Goal: Task Accomplishment & Management: Use online tool/utility

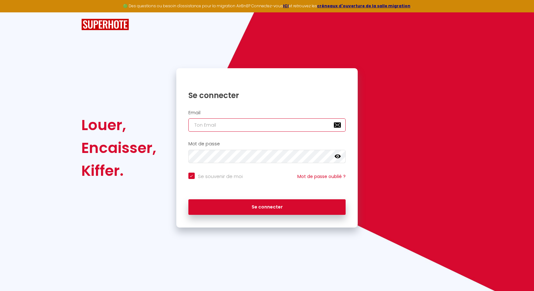
type input "c"
checkbox input "true"
type input "c"
checkbox input "true"
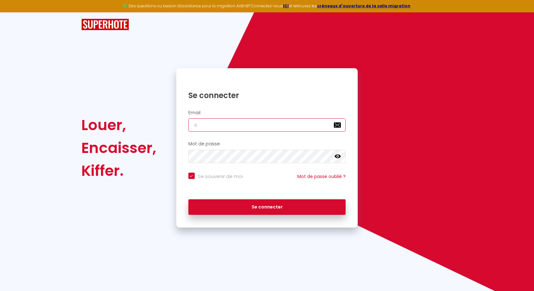
type input "co"
checkbox input "true"
type input "com"
checkbox input "true"
type input "comm"
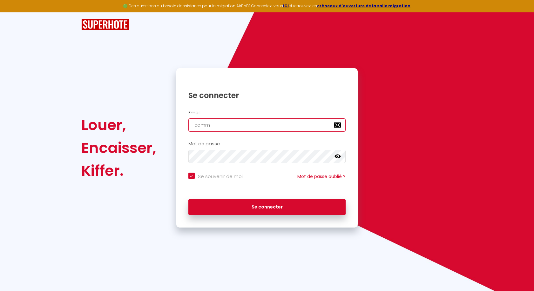
checkbox input "true"
type input "comme"
checkbox input "true"
type input "commea"
checkbox input "true"
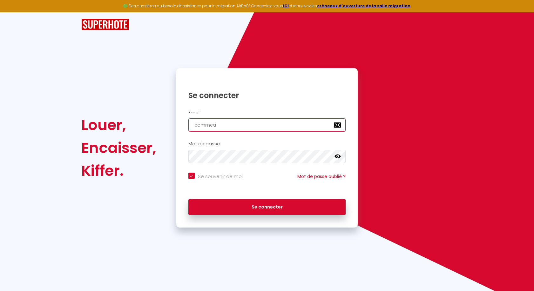
type input "commeal"
checkbox input "true"
type input "commeala"
checkbox input "true"
type input "commealam"
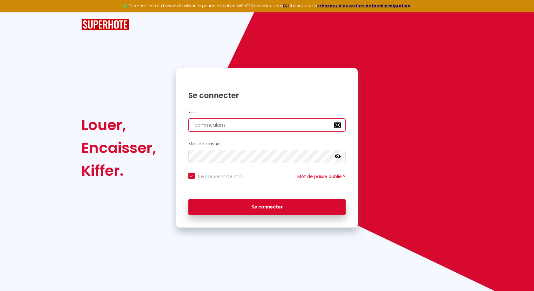
checkbox input "true"
type input "commealama"
checkbox input "true"
type input "commealam"
checkbox input "true"
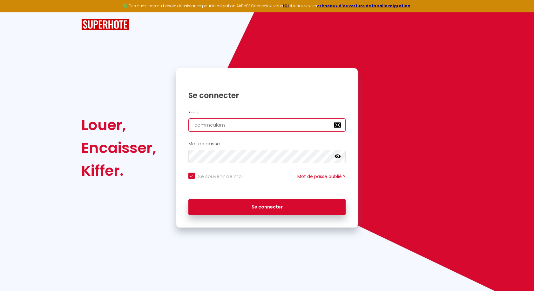
type input "commeala"
checkbox input "true"
type input "commealam"
checkbox input "true"
type input "commealama"
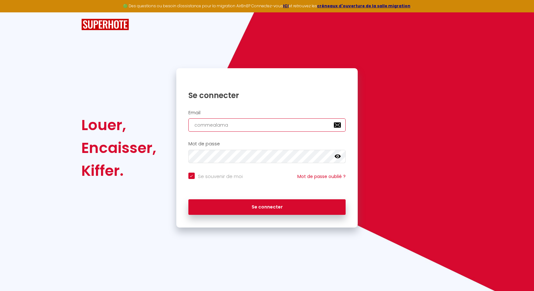
checkbox input "true"
type input "commealamai"
checkbox input "true"
type input "commealamais"
checkbox input "true"
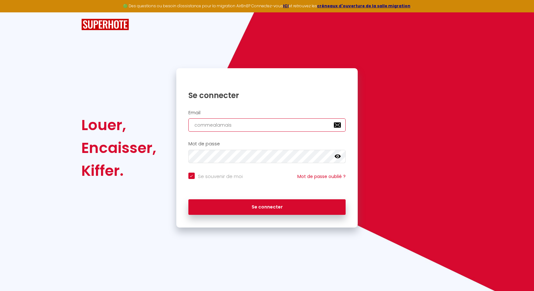
type input "commealamaiso"
checkbox input "true"
type input "commealamaison"
checkbox input "true"
type input "commealamaison."
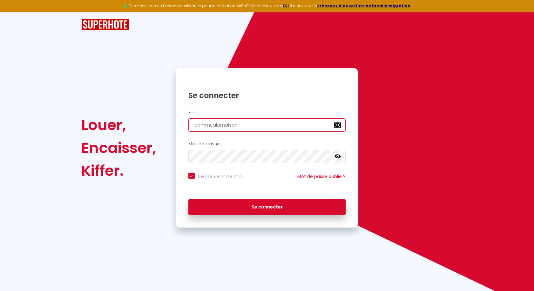
checkbox input "true"
type input "commealamaison.s"
checkbox input "true"
type input "[DOMAIN_NAME]"
checkbox input "true"
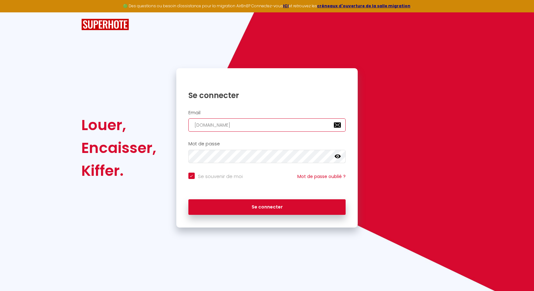
type input "commealamaison.stq"
checkbox input "true"
type input "commealamaison.stqu"
checkbox input "true"
type input "commealamaison.stque"
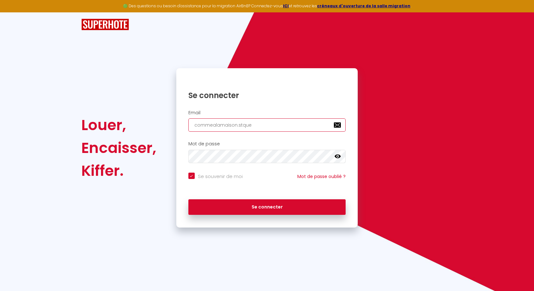
checkbox input "true"
type input "commealamaison.stquen"
checkbox input "true"
type input "commealamaison.stquent"
checkbox input "true"
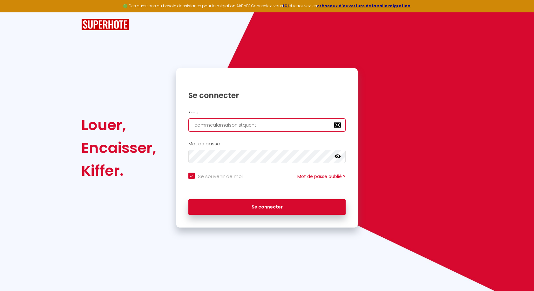
type input "commealamaison.stquenti"
checkbox input "true"
type input "commealamaison.stquentin"
checkbox input "true"
type input "commealamaison.stquentin@"
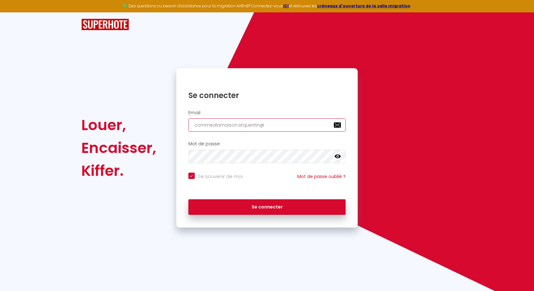
checkbox input "true"
type input "commealamaison.stquentin@g"
checkbox input "true"
type input "commealamaison.stquentin@gm"
checkbox input "true"
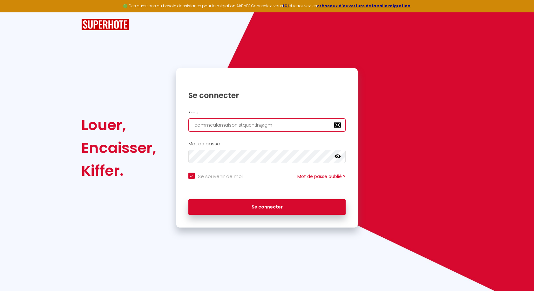
type input "commealamaison.stquentin@gma"
checkbox input "true"
type input "commealamaison.stquentin@gmai"
checkbox input "true"
type input "[EMAIL_ADDRESS]"
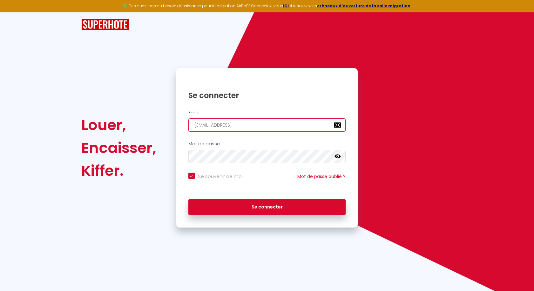
checkbox input "true"
type input "[EMAIL_ADDRESS]."
checkbox input "true"
type input "commealamaison.stquentin@gmail.c"
checkbox input "true"
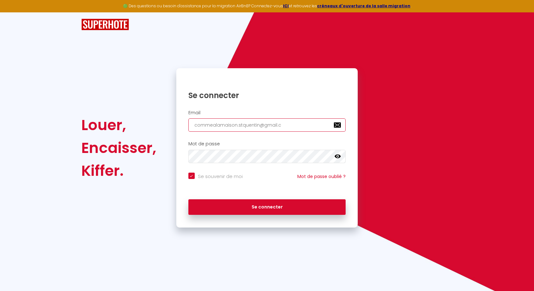
type input "[EMAIL_ADDRESS][DOMAIN_NAME]"
checkbox input "true"
type input "[EMAIL_ADDRESS][DOMAIN_NAME]"
checkbox input "true"
type input "[EMAIL_ADDRESS][DOMAIN_NAME]"
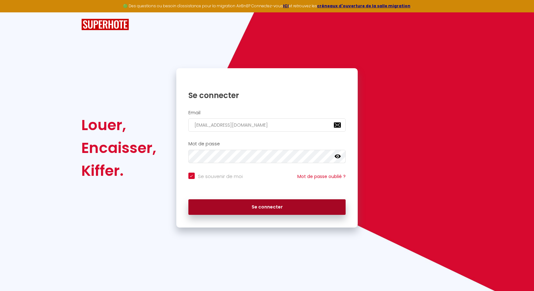
click at [246, 203] on button "Se connecter" at bounding box center [267, 208] width 158 height 16
checkbox input "true"
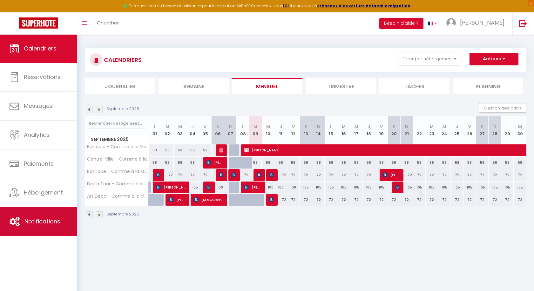
click at [44, 223] on span "Notifications" at bounding box center [42, 222] width 36 height 8
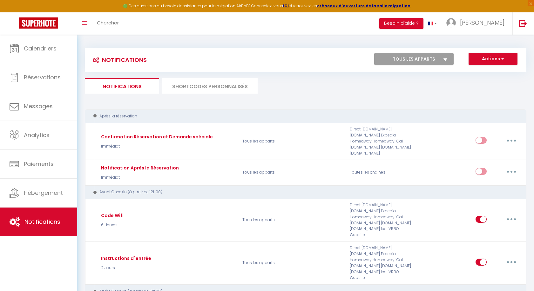
click at [492, 59] on button "Actions" at bounding box center [493, 59] width 49 height 13
click at [329, 92] on ul "Notifications SHORTCODES PERSONNALISÉS" at bounding box center [306, 86] width 442 height 16
click at [488, 61] on button "Actions" at bounding box center [493, 59] width 49 height 13
click at [315, 83] on ul "Notifications SHORTCODES PERSONNALISÉS" at bounding box center [306, 86] width 442 height 16
click at [198, 85] on li "SHORTCODES PERSONNALISÉS" at bounding box center [209, 86] width 95 height 16
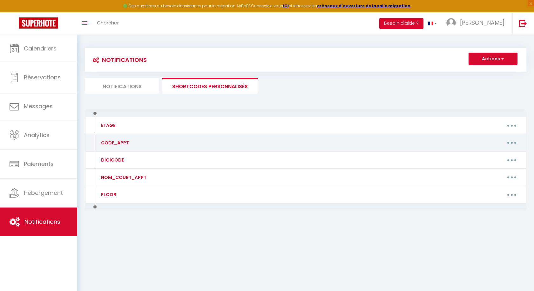
click at [515, 142] on button "button" at bounding box center [512, 143] width 18 height 10
click at [489, 155] on link "Editer" at bounding box center [495, 157] width 47 height 11
type input "CODE_APPT"
type textarea "Code boite à clés"
type textarea "7864"
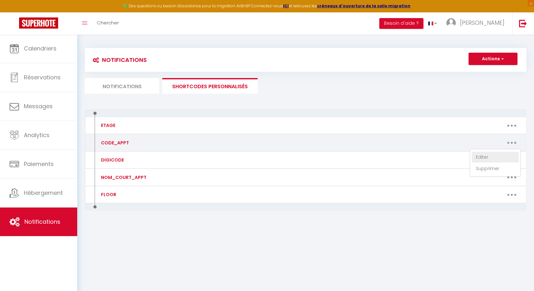
type textarea "1503"
type textarea "6491"
type textarea "9783"
type textarea "6606"
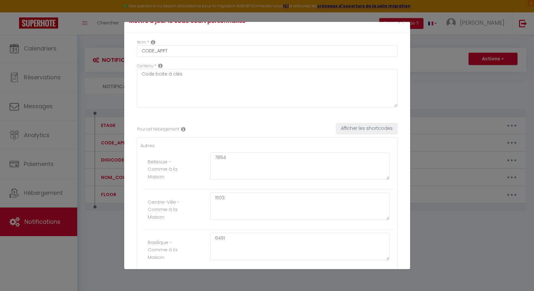
scroll to position [22, 0]
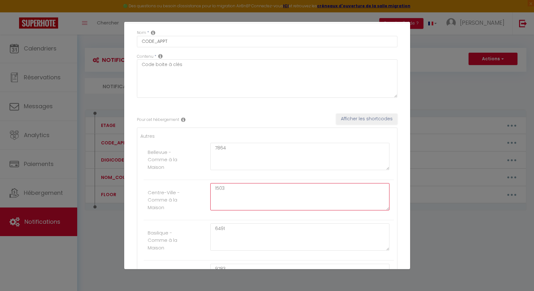
click at [236, 187] on textarea "1503" at bounding box center [300, 196] width 180 height 27
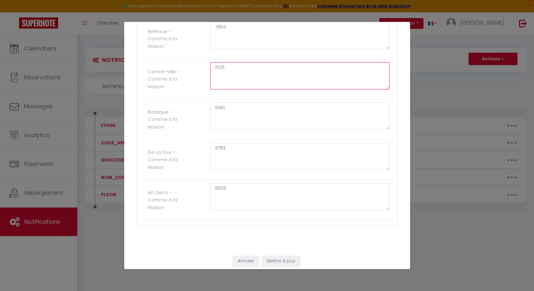
scroll to position [143, 0]
type textarea "1536"
click at [272, 259] on button "Mettre à jour" at bounding box center [281, 262] width 38 height 11
